Goal: Find specific page/section: Find specific page/section

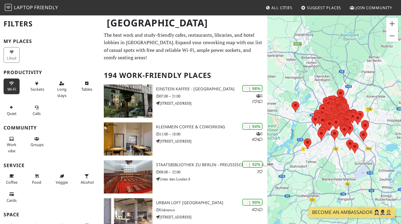
click at [17, 87] on button "Wi-Fi" at bounding box center [12, 87] width 16 height 16
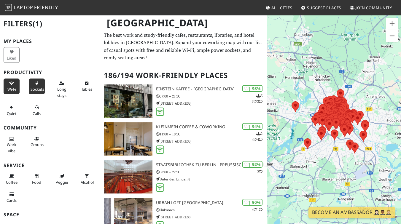
click at [37, 86] on button "Sockets" at bounding box center [37, 87] width 16 height 16
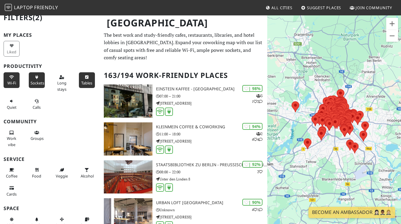
click at [83, 87] on button "Tables" at bounding box center [87, 80] width 16 height 16
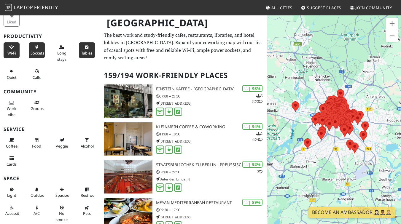
scroll to position [37, 0]
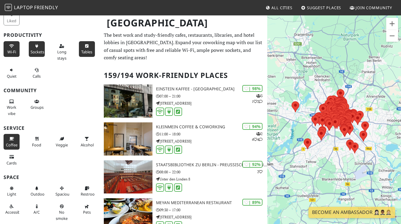
click at [10, 141] on button "Coffee" at bounding box center [12, 142] width 16 height 16
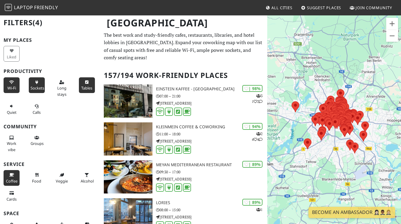
scroll to position [0, 0]
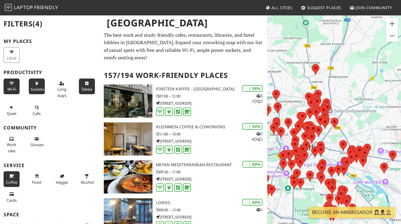
drag, startPoint x: 311, startPoint y: 110, endPoint x: 289, endPoint y: 95, distance: 26.2
click at [289, 95] on div at bounding box center [334, 127] width 134 height 224
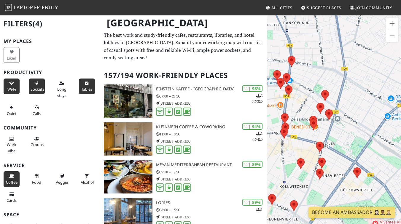
drag, startPoint x: 365, startPoint y: 127, endPoint x: 361, endPoint y: 119, distance: 8.8
click at [361, 119] on div at bounding box center [334, 127] width 134 height 224
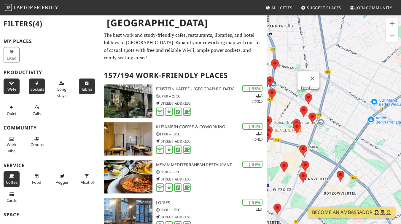
click at [305, 93] on area at bounding box center [305, 93] width 0 height 0
click at [300, 106] on area at bounding box center [300, 106] width 0 height 0
click at [309, 113] on area at bounding box center [309, 113] width 0 height 0
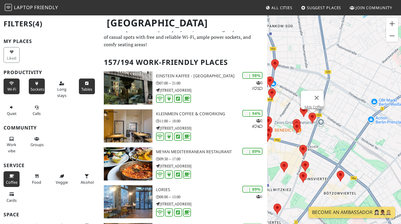
scroll to position [16, 0]
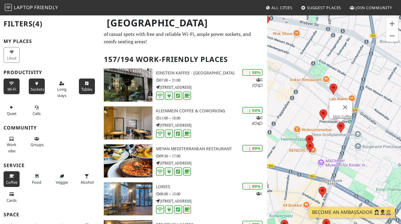
drag, startPoint x: 295, startPoint y: 111, endPoint x: 303, endPoint y: 104, distance: 10.3
click at [303, 104] on div "Mo's Coffee" at bounding box center [334, 127] width 134 height 224
